Goal: Information Seeking & Learning: Learn about a topic

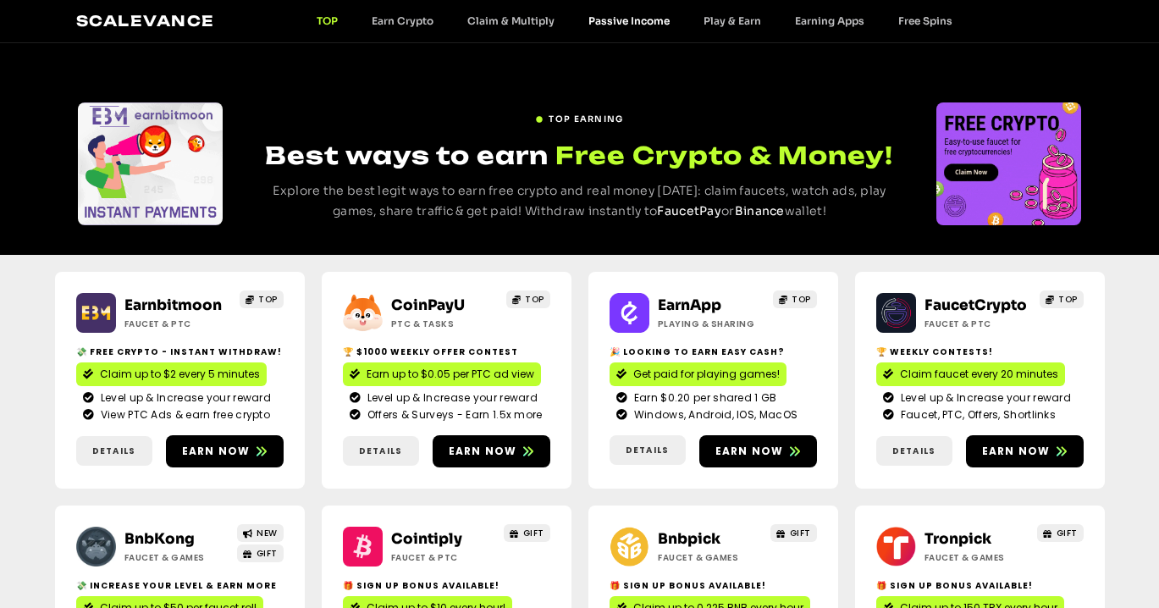
click at [611, 16] on link "Passive Income" at bounding box center [628, 20] width 115 height 13
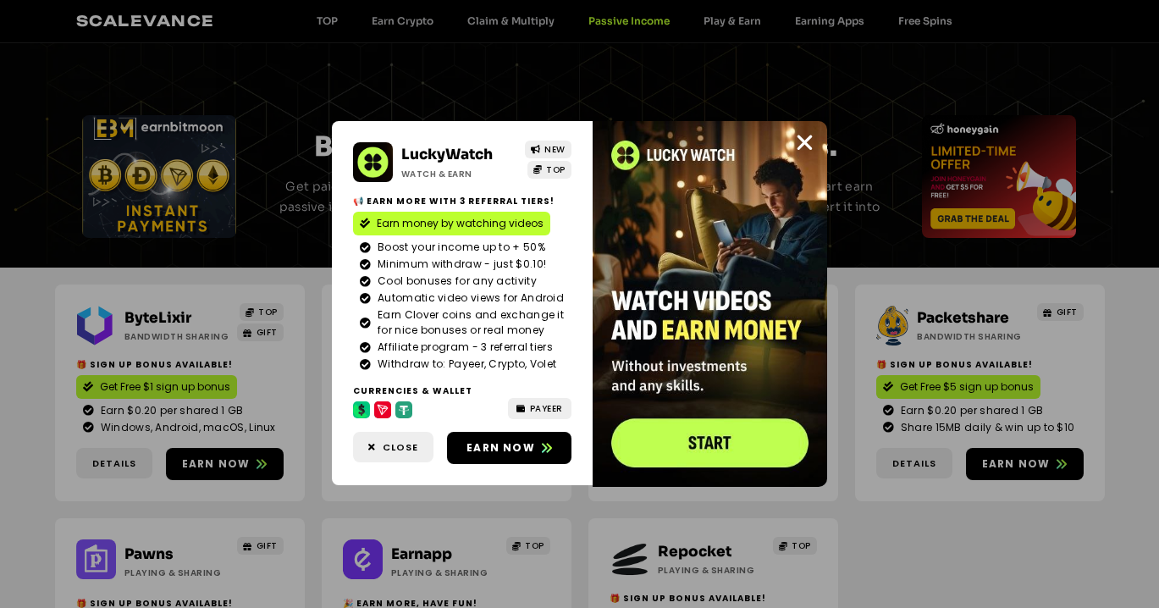
click at [725, 23] on div "LuckyWatch Watch & Earn NEW TOP 📢 Earn more with 3 referral Tiers! Earn money b…" at bounding box center [579, 304] width 1159 height 608
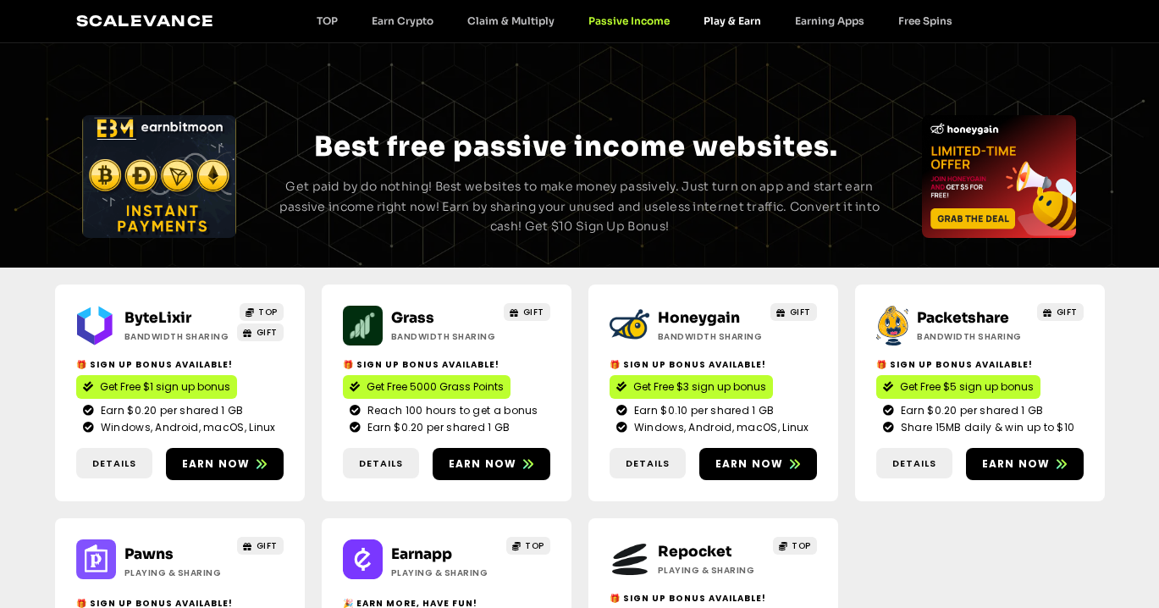
click at [725, 24] on link "Play & Earn" at bounding box center [731, 20] width 91 height 13
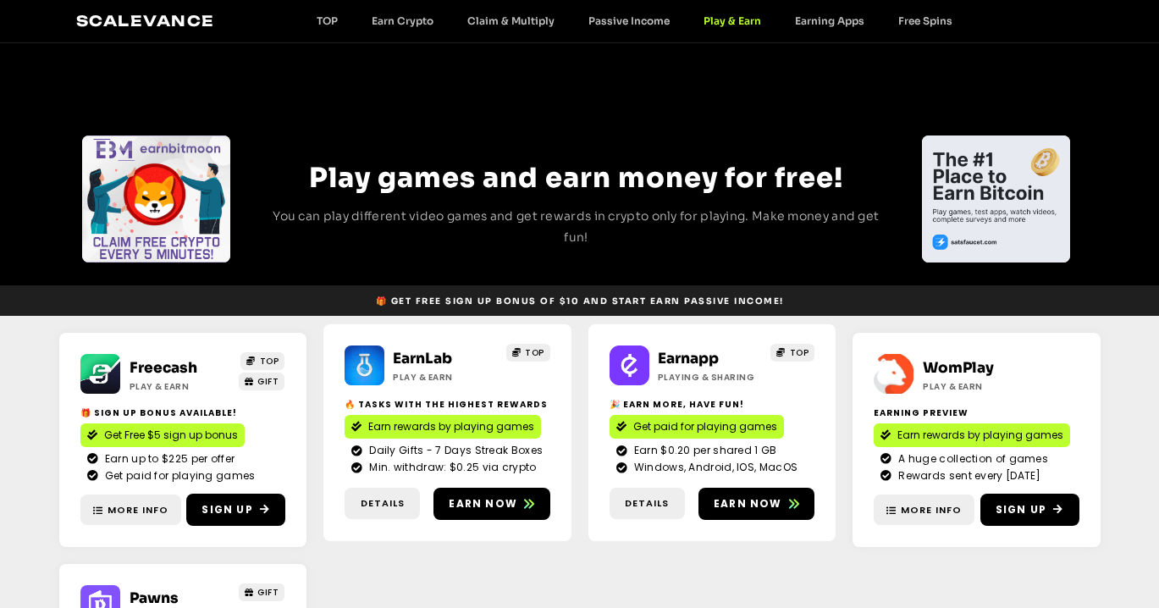
click at [336, 27] on div "Scalevance TOP Earn Crypto Claim & Multiply Passive Income Play & Earn Earning …" at bounding box center [579, 21] width 1007 height 22
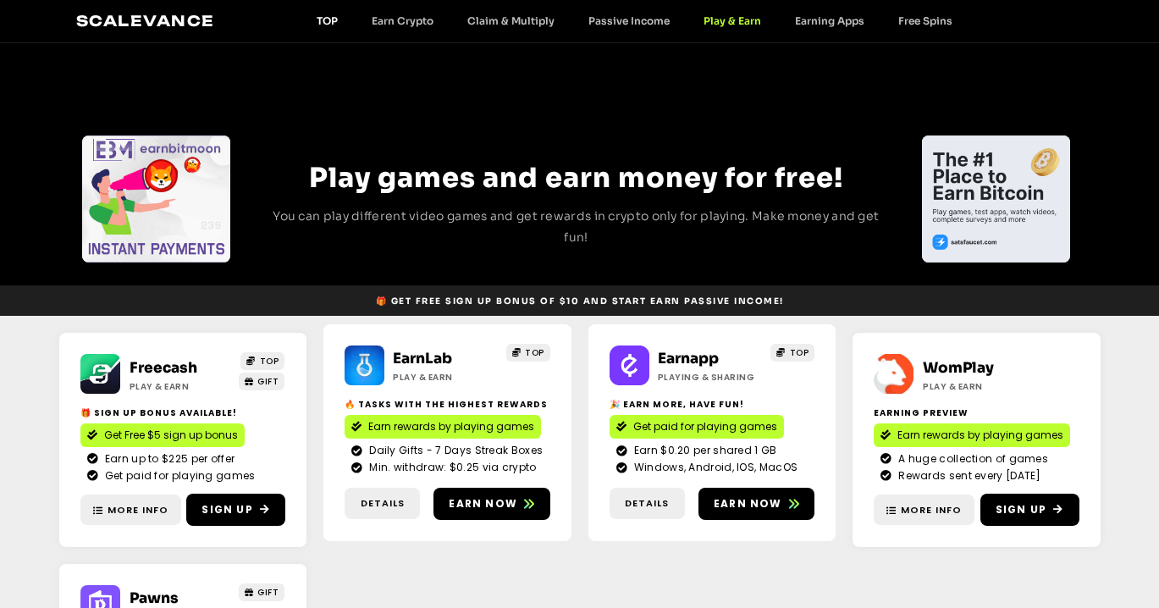
click at [330, 19] on link "TOP" at bounding box center [327, 20] width 55 height 13
